Goal: Browse casually: Explore the website without a specific task or goal

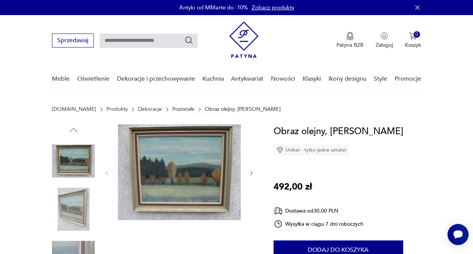
click at [253, 175] on icon "button" at bounding box center [252, 173] width 6 height 6
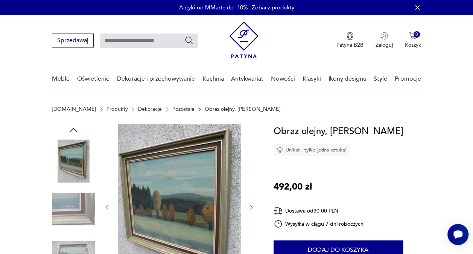
click at [253, 175] on div at bounding box center [179, 207] width 151 height 166
click at [251, 208] on icon "button" at bounding box center [252, 207] width 6 height 6
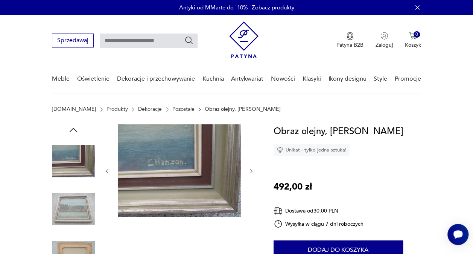
click at [251, 208] on div at bounding box center [179, 171] width 151 height 94
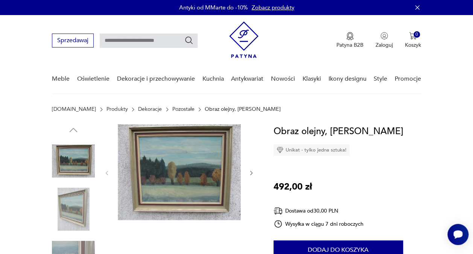
click at [250, 173] on icon "button" at bounding box center [252, 173] width 6 height 6
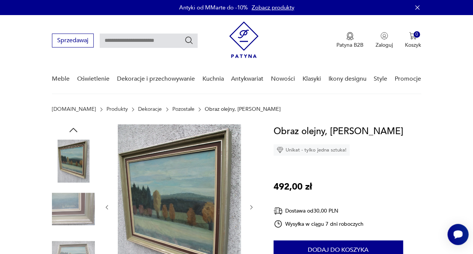
click at [250, 173] on div at bounding box center [179, 207] width 151 height 166
click at [252, 206] on icon "button" at bounding box center [252, 207] width 6 height 6
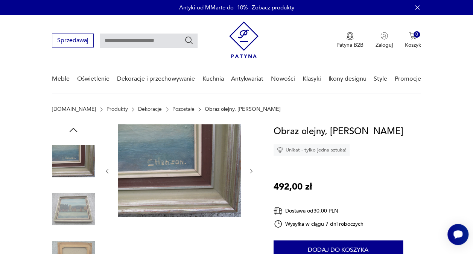
click at [252, 206] on div at bounding box center [179, 171] width 151 height 94
click at [251, 169] on icon "button" at bounding box center [252, 171] width 6 height 6
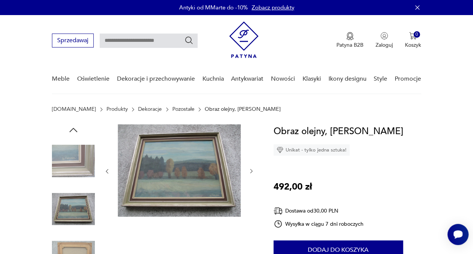
click at [251, 169] on icon "button" at bounding box center [252, 171] width 6 height 6
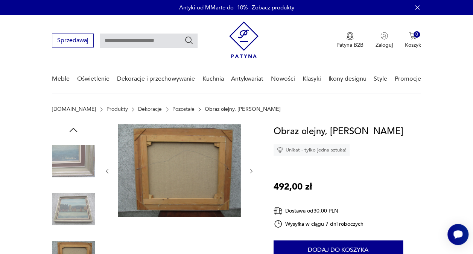
click at [251, 169] on icon "button" at bounding box center [252, 171] width 6 height 6
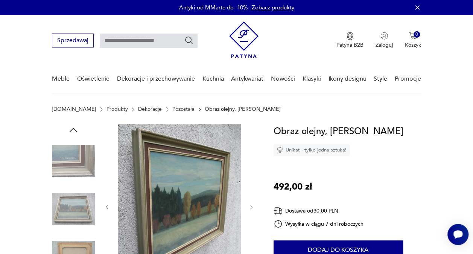
click at [251, 169] on div at bounding box center [179, 207] width 151 height 166
click at [82, 203] on img at bounding box center [73, 209] width 43 height 43
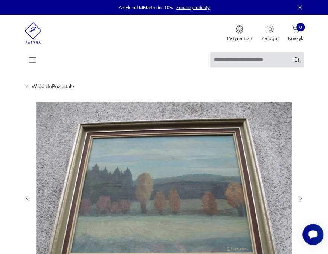
click at [300, 195] on icon "button" at bounding box center [301, 198] width 6 height 6
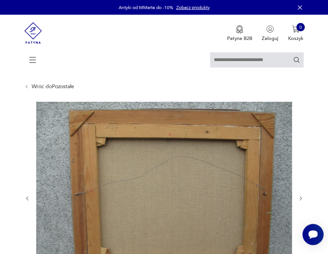
click at [300, 195] on icon "button" at bounding box center [301, 198] width 6 height 6
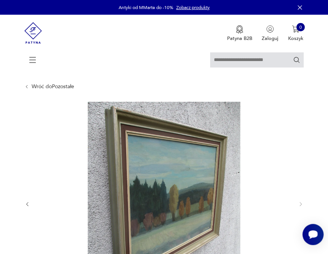
click at [300, 195] on div at bounding box center [163, 204] width 279 height 204
click at [28, 203] on icon "button" at bounding box center [27, 204] width 6 height 6
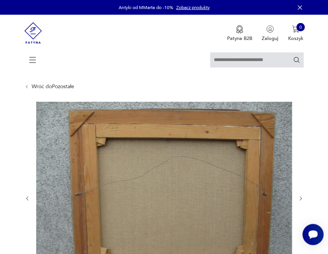
click at [28, 203] on div at bounding box center [163, 198] width 279 height 193
click at [27, 196] on icon "button" at bounding box center [27, 198] width 6 height 6
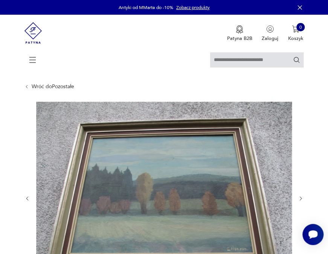
click at [27, 196] on icon "button" at bounding box center [27, 198] width 6 height 6
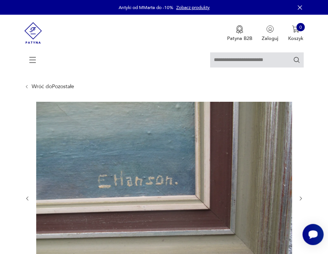
click at [27, 196] on icon "button" at bounding box center [27, 198] width 6 height 6
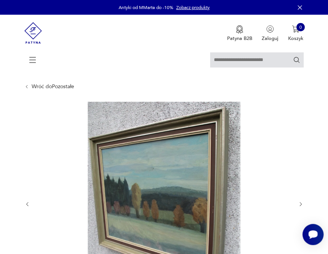
click at [27, 196] on div at bounding box center [163, 204] width 279 height 204
click at [27, 203] on icon "button" at bounding box center [27, 204] width 6 height 6
